Goal: Find specific page/section: Find specific page/section

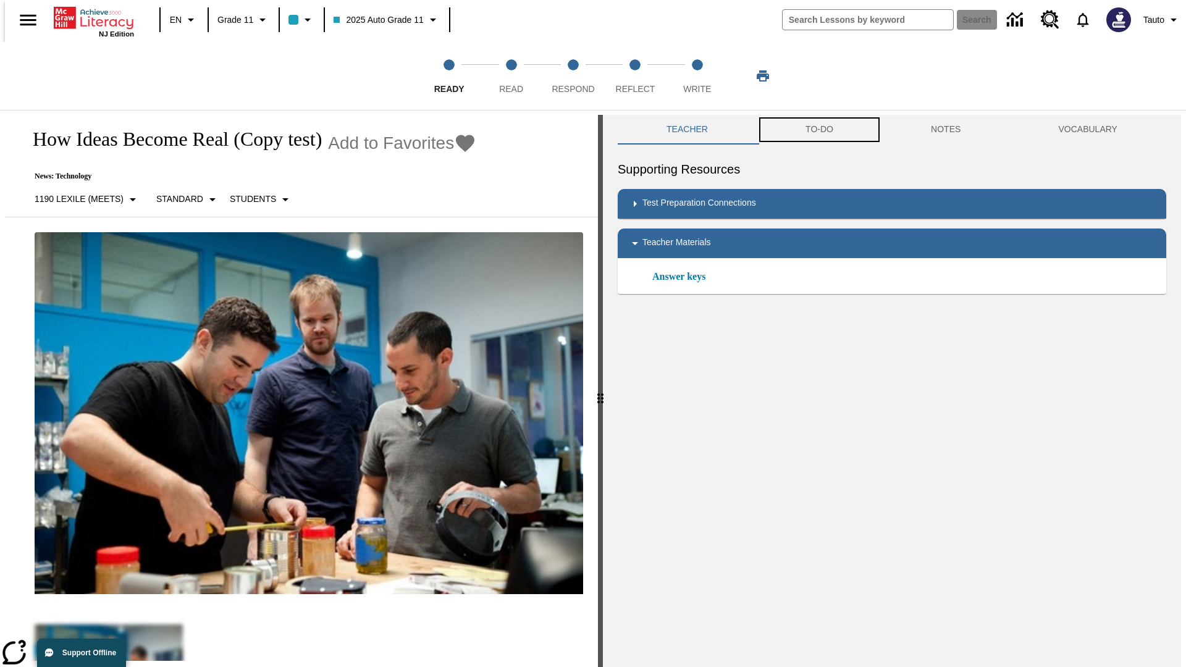
click at [819, 130] on button "TO-DO" at bounding box center [819, 130] width 125 height 30
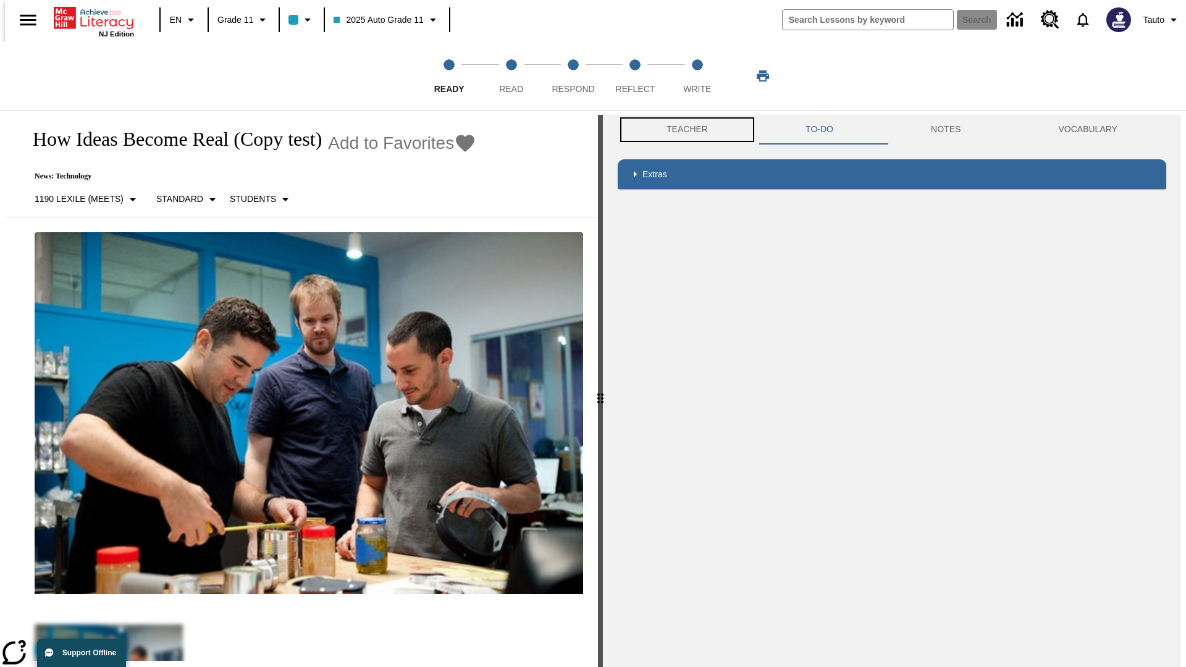
click at [683, 130] on button "Teacher" at bounding box center [687, 130] width 139 height 30
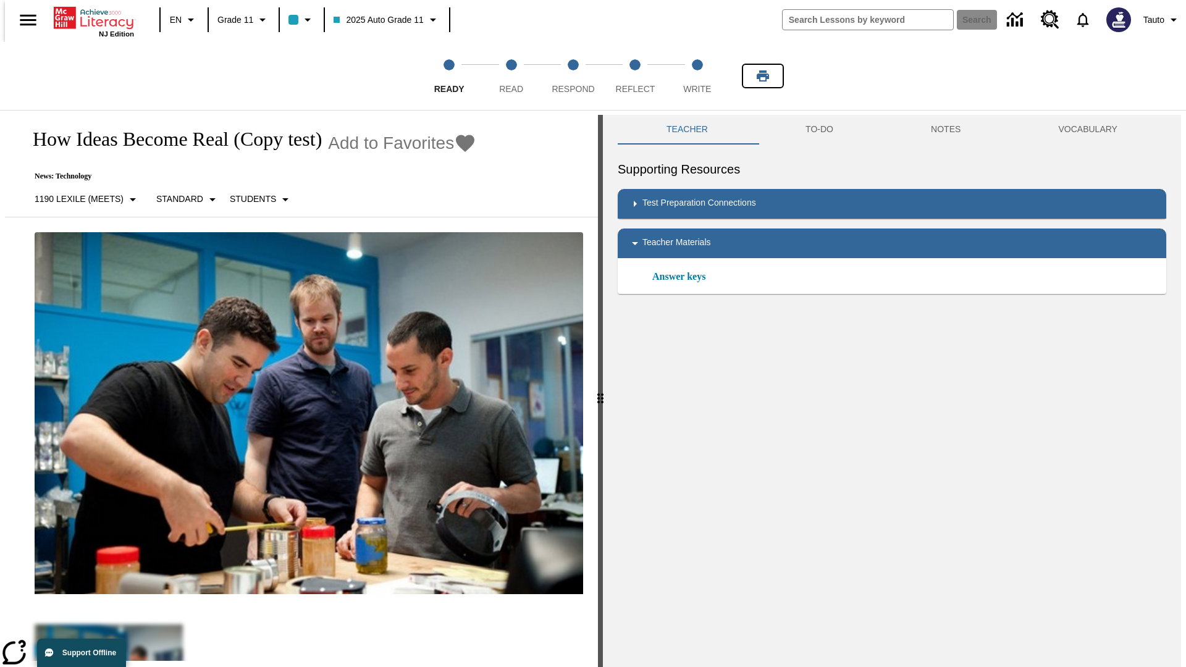
click at [763, 76] on icon "Print" at bounding box center [763, 75] width 12 height 11
